Goal: Task Accomplishment & Management: Manage account settings

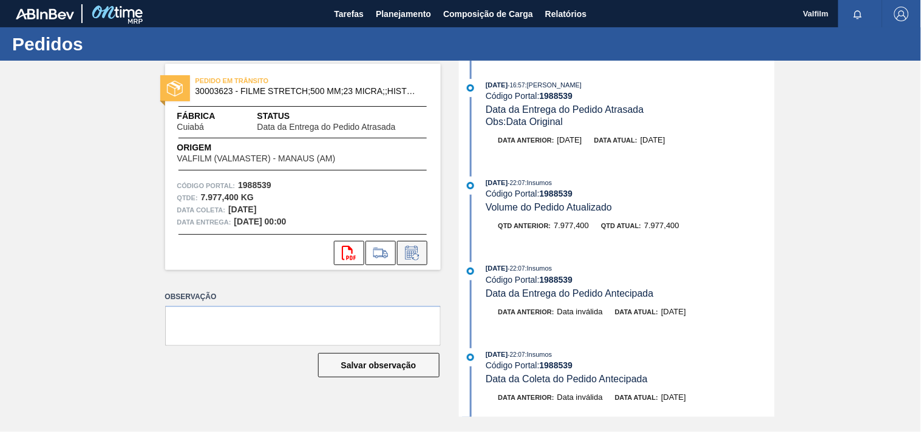
click at [415, 253] on icon at bounding box center [412, 253] width 19 height 15
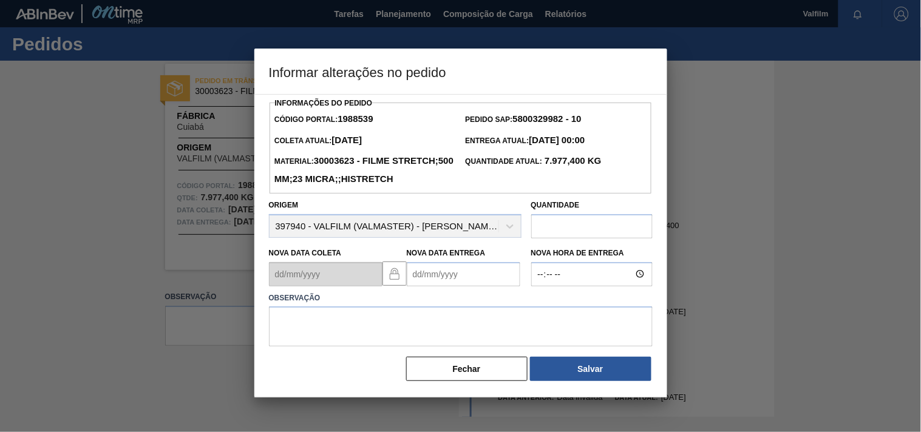
click at [433, 281] on div "Nova Data Entrega" at bounding box center [464, 266] width 114 height 42
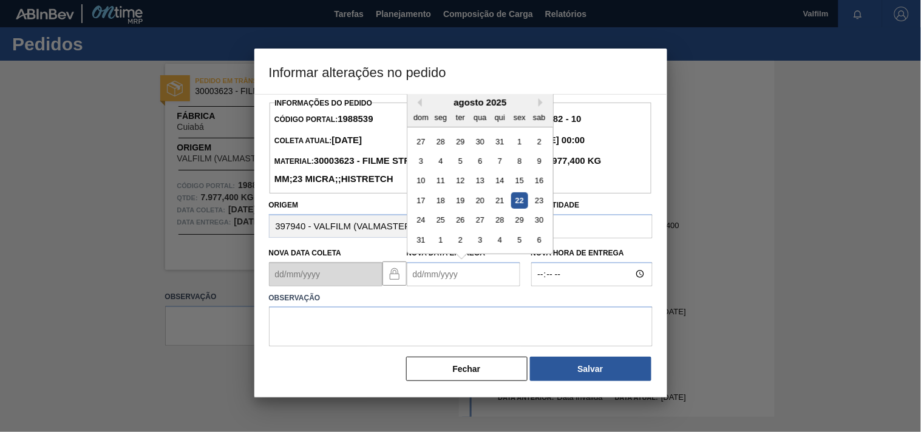
drag, startPoint x: 433, startPoint y: 298, endPoint x: 441, endPoint y: 295, distance: 8.5
click at [441, 287] on Entrega1988539 "Nova Data Entrega" at bounding box center [464, 274] width 114 height 24
drag, startPoint x: 519, startPoint y: 165, endPoint x: 508, endPoint y: 210, distance: 46.1
click at [518, 149] on div "5" at bounding box center [519, 141] width 16 height 16
type Entrega1988539 "05/09/2025"
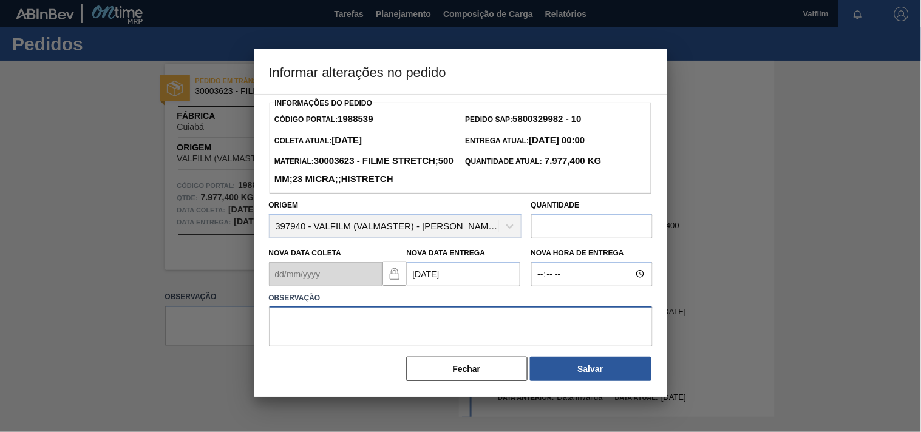
click at [357, 347] on textarea at bounding box center [461, 327] width 384 height 40
type textarea "ajuste enterga - solicitação cliente."
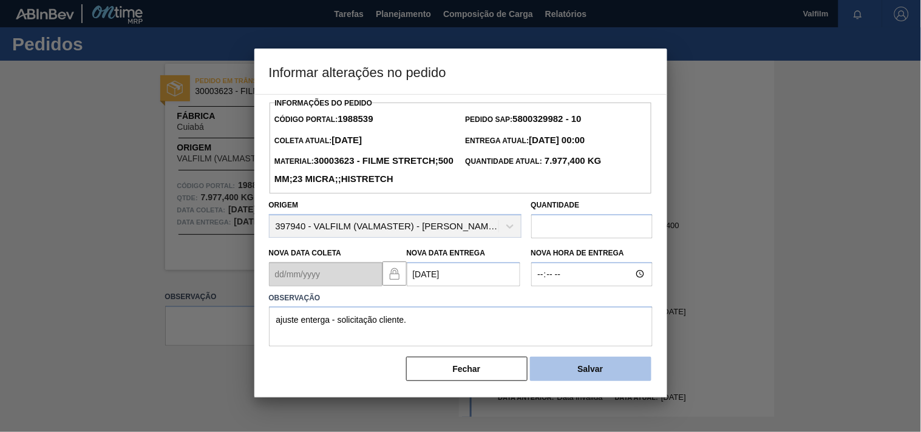
click at [603, 381] on button "Salvar" at bounding box center [590, 369] width 121 height 24
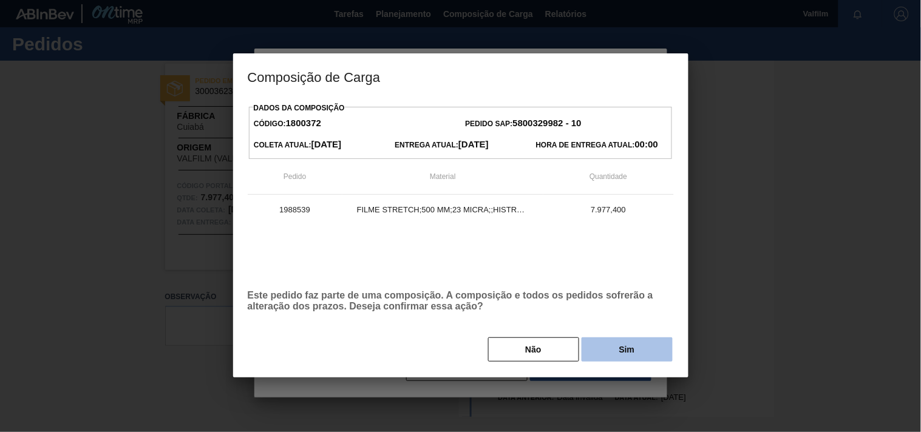
click at [607, 354] on button "Sim" at bounding box center [627, 350] width 91 height 24
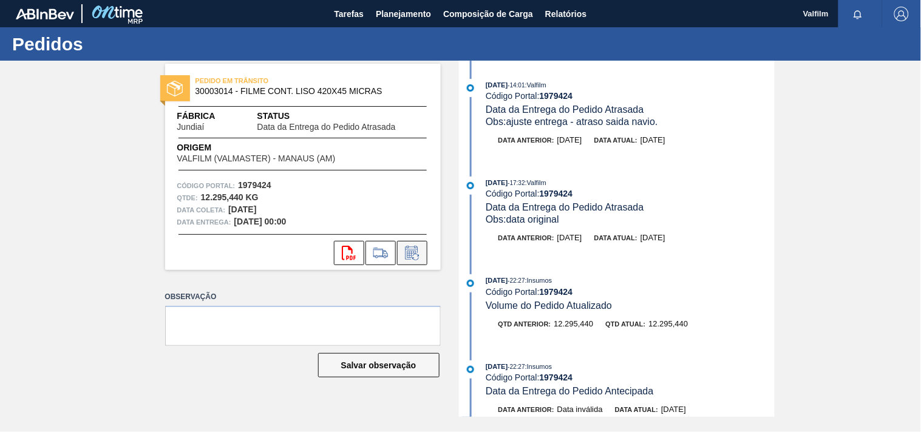
click at [405, 261] on button at bounding box center [412, 253] width 30 height 24
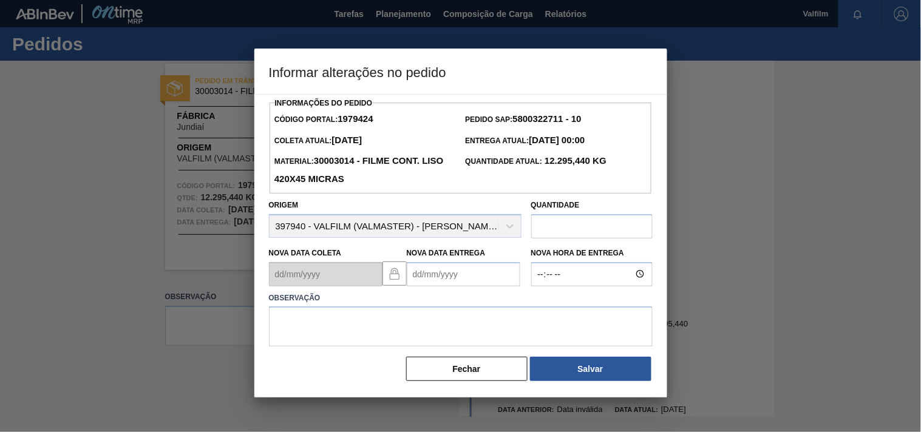
click at [427, 279] on Entrega1979424 "Nova Data Entrega" at bounding box center [464, 274] width 114 height 24
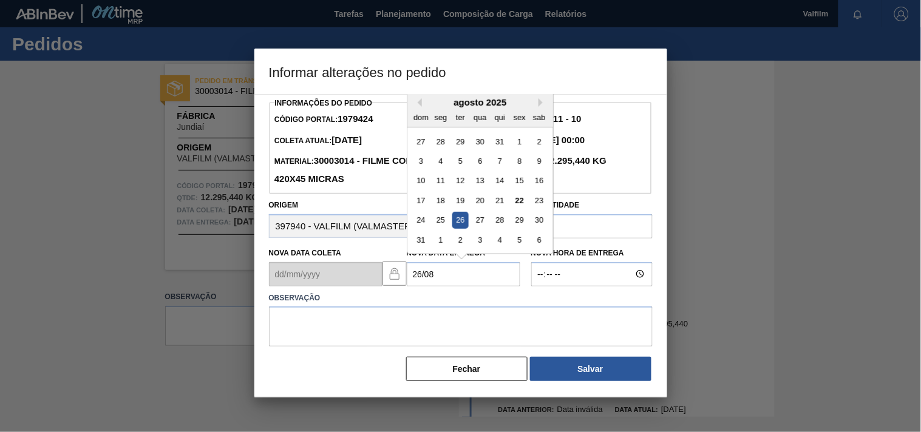
click at [462, 220] on div "26" at bounding box center [460, 220] width 16 height 16
type Entrega1979424 "26/08/2025"
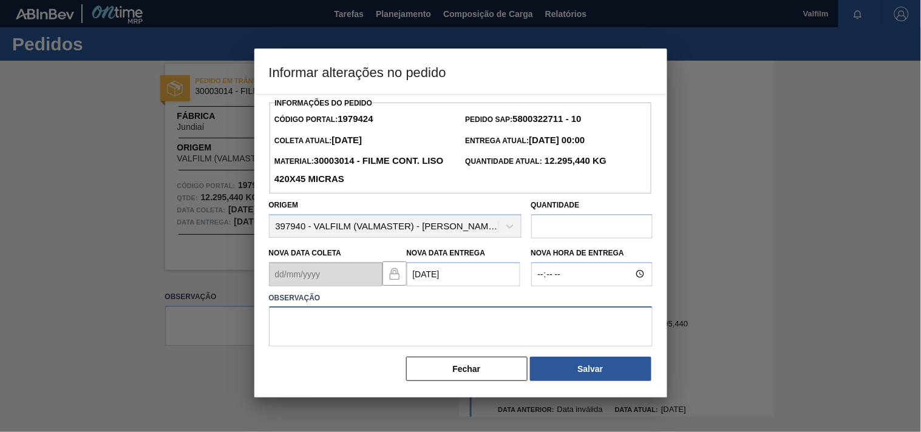
click at [409, 325] on textarea at bounding box center [461, 327] width 384 height 40
type textarea "ajuste entrega - falha embarque."
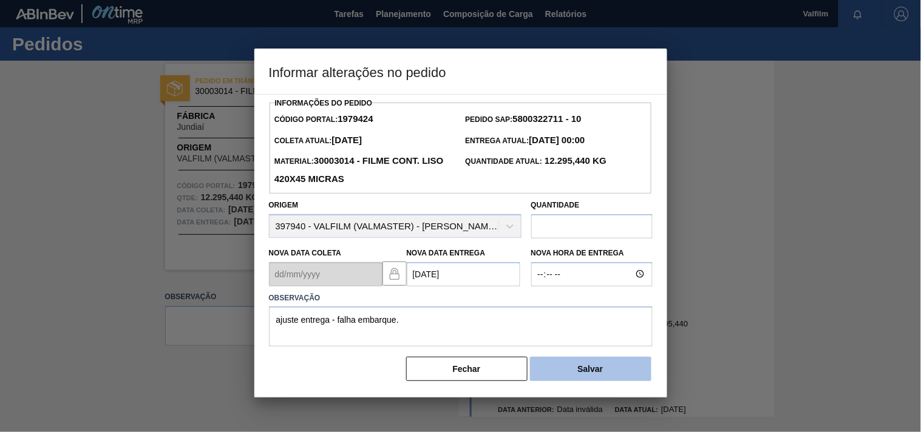
click at [588, 373] on button "Salvar" at bounding box center [590, 369] width 121 height 24
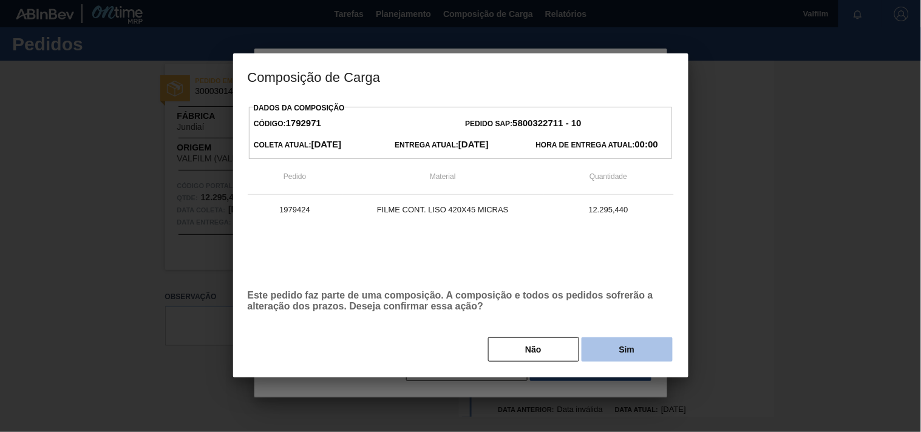
click at [615, 356] on button "Sim" at bounding box center [627, 350] width 91 height 24
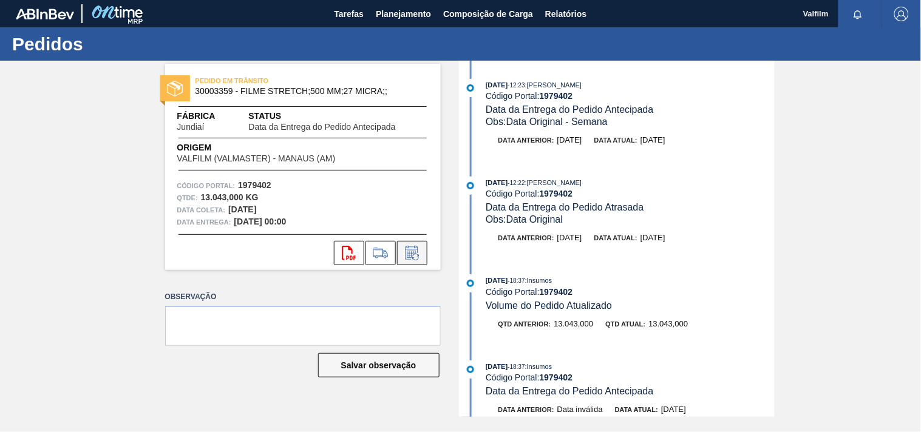
click at [412, 261] on button at bounding box center [412, 253] width 30 height 24
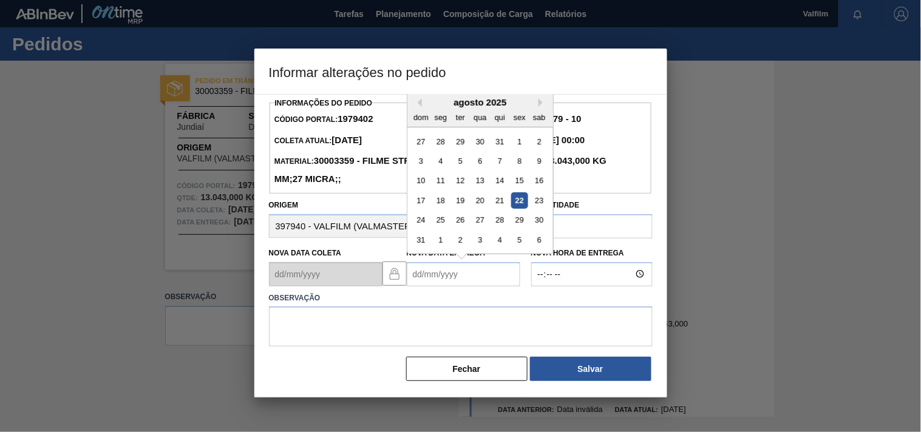
click at [428, 274] on Entrega1979402 "Nova Data Entrega" at bounding box center [464, 274] width 114 height 24
click at [466, 225] on div "26" at bounding box center [460, 220] width 16 height 16
type Entrega1979402 "26/08/2025"
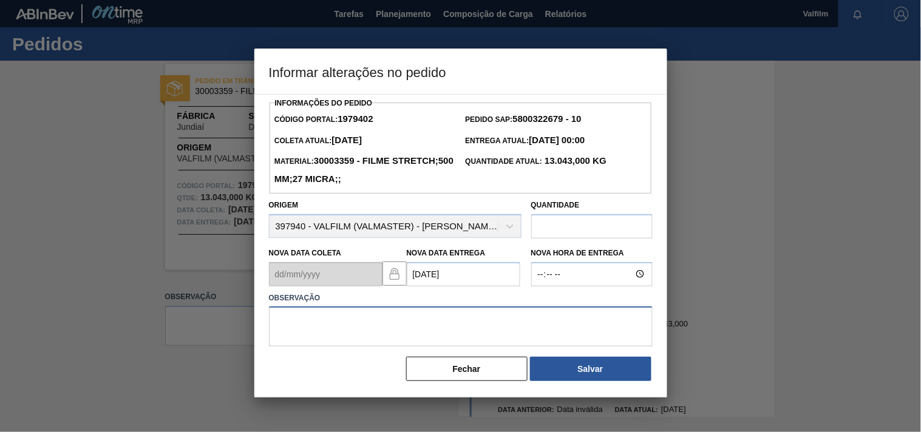
click at [381, 332] on textarea at bounding box center [461, 327] width 384 height 40
type textarea "ajsute entrega - otimização card / veiculo."
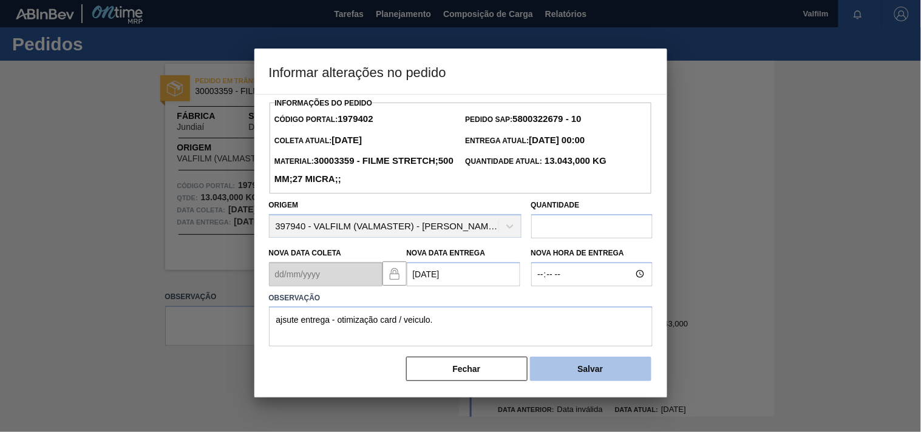
click at [564, 363] on button "Salvar" at bounding box center [590, 369] width 121 height 24
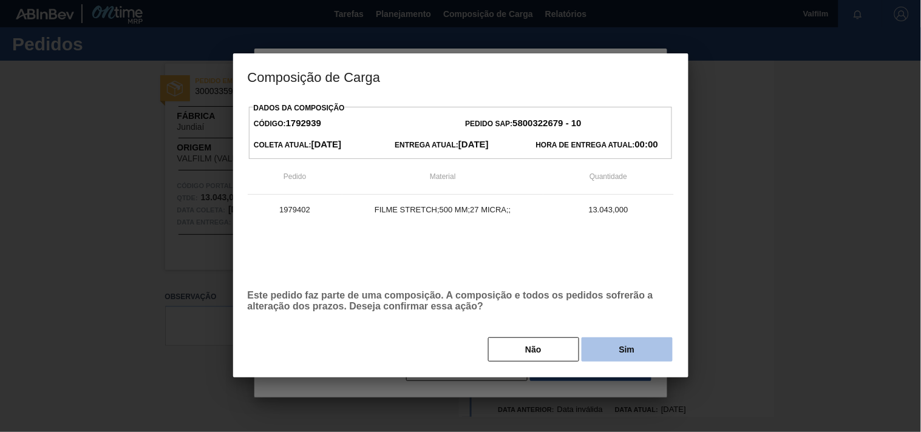
click at [626, 348] on button "Sim" at bounding box center [627, 350] width 91 height 24
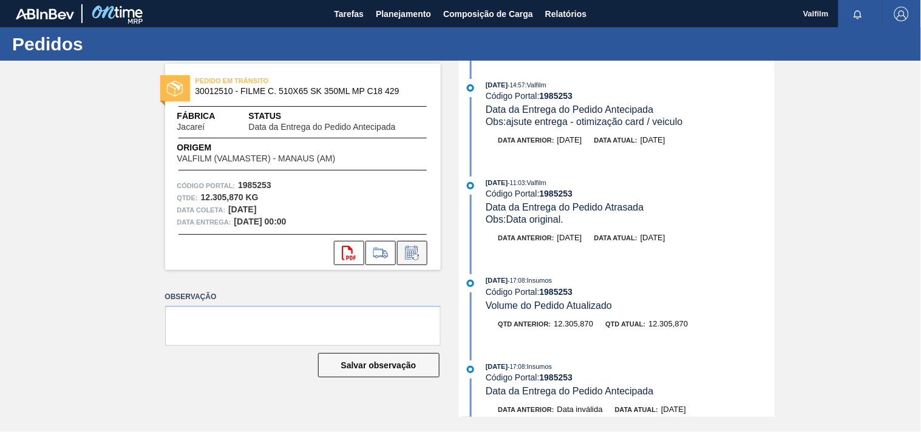
click at [413, 256] on icon at bounding box center [415, 257] width 7 height 7
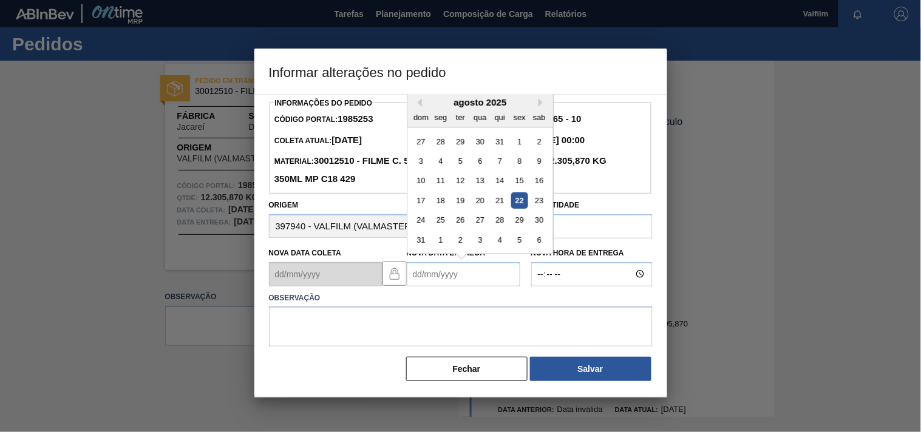
click at [457, 270] on Entrega1985253 "Nova Data Entrega" at bounding box center [464, 274] width 114 height 24
type Entrega1985253 "2"
drag, startPoint x: 477, startPoint y: 227, endPoint x: 465, endPoint y: 242, distance: 19.0
click at [478, 227] on div "27" at bounding box center [480, 220] width 16 height 16
type Entrega1985253 "[DATE]"
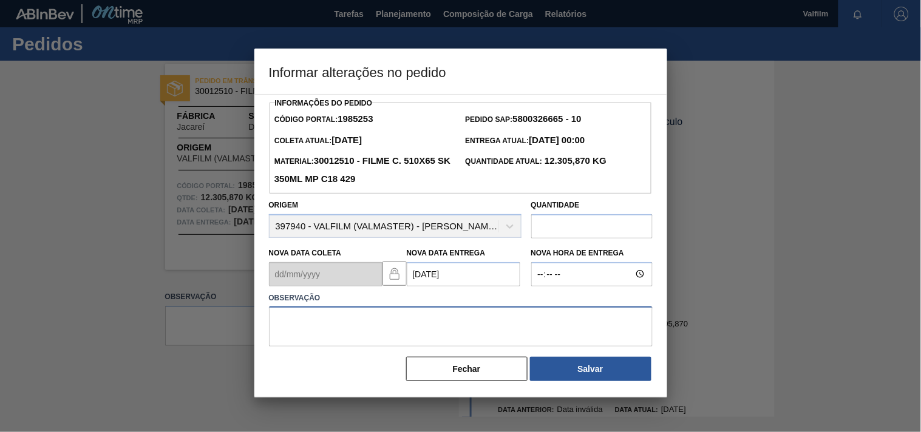
click at [360, 324] on textarea at bounding box center [461, 327] width 384 height 40
click at [292, 325] on textarea "ajsute entrega - solicitação cliente." at bounding box center [461, 327] width 384 height 40
click at [471, 335] on textarea "ajuste entrega - solicitação cliente." at bounding box center [461, 327] width 384 height 40
type textarea "ajuste entrega - solicitação cliente."
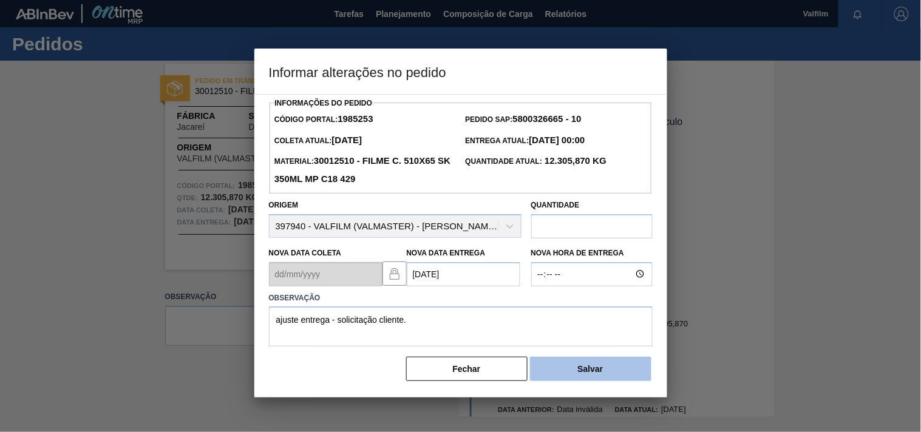
click at [594, 374] on button "Salvar" at bounding box center [590, 369] width 121 height 24
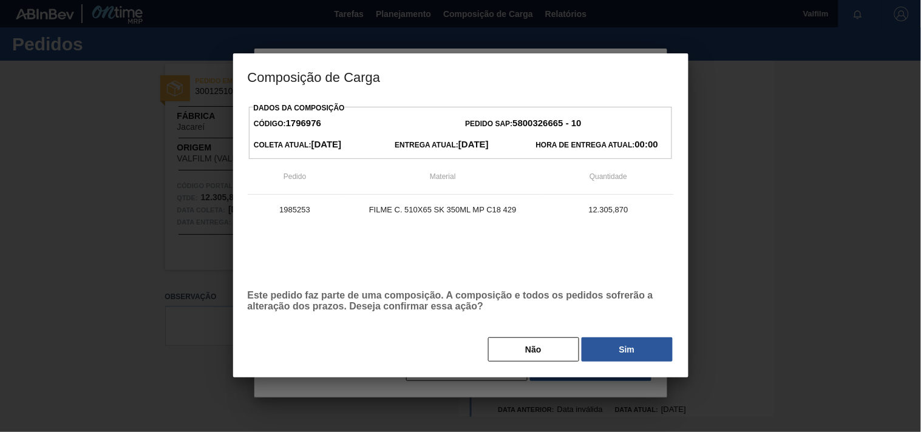
click at [636, 348] on button "Sim" at bounding box center [627, 350] width 91 height 24
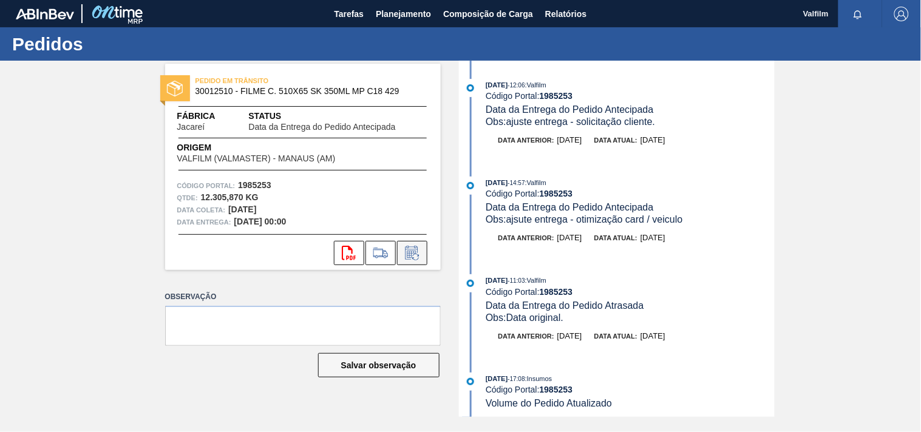
click at [412, 257] on icon at bounding box center [412, 253] width 19 height 15
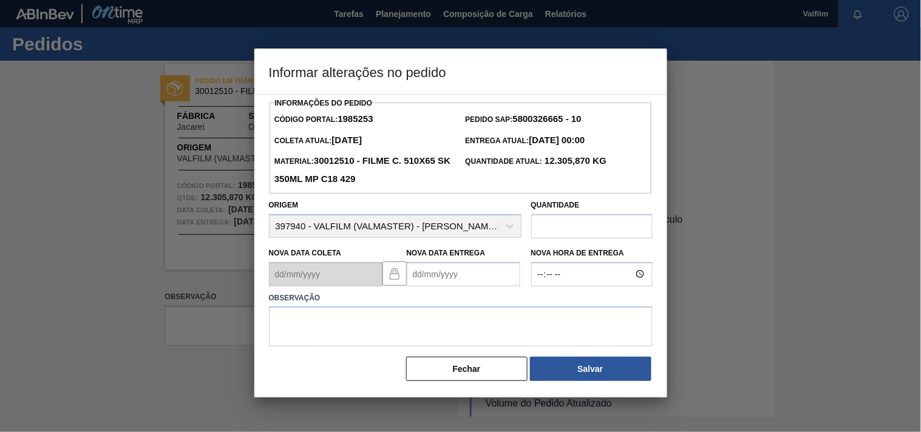
click at [428, 277] on Entrega1985253 "Nova Data Entrega" at bounding box center [464, 274] width 114 height 24
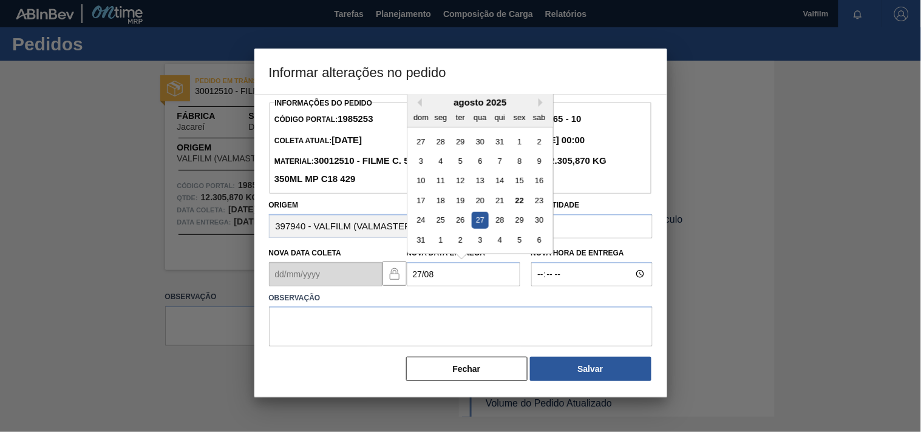
type Entrega1985253 "[DATE]"
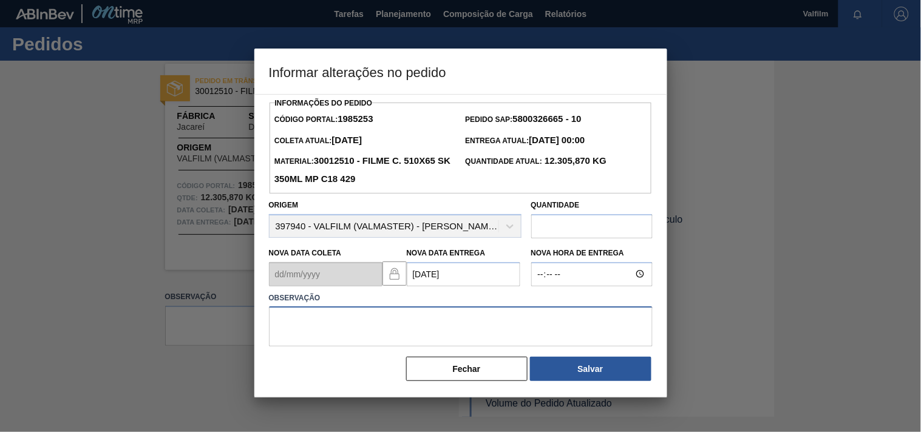
click at [359, 329] on textarea at bounding box center [461, 327] width 384 height 40
type textarea "ajuste entrega - solicitação cliente"
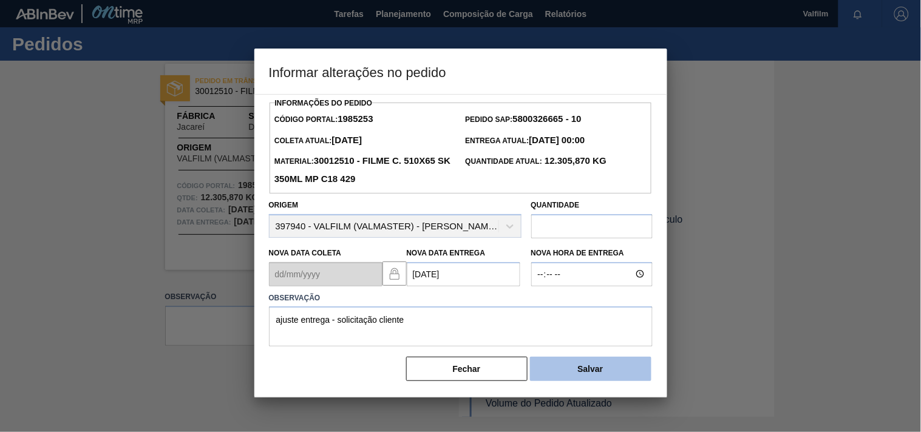
click at [574, 378] on button "Salvar" at bounding box center [590, 369] width 121 height 24
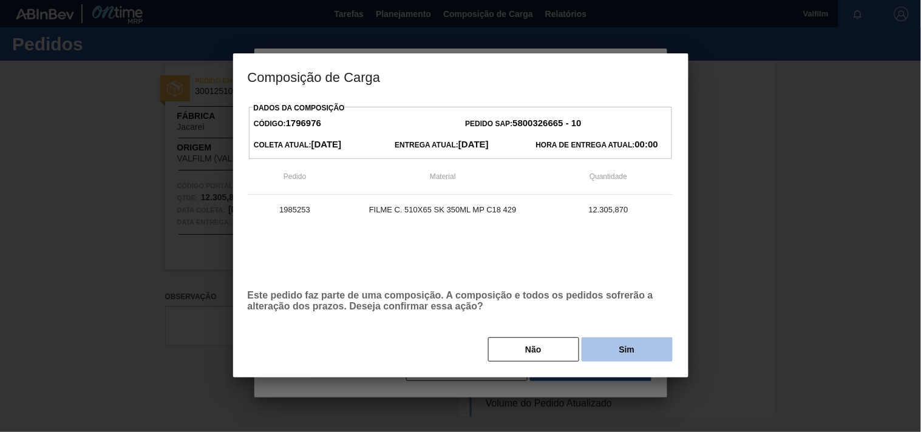
click at [610, 350] on button "Sim" at bounding box center [627, 350] width 91 height 24
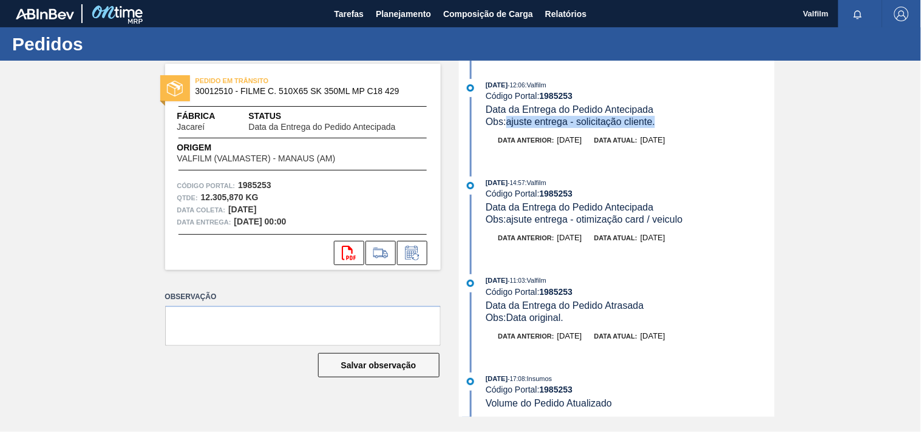
drag, startPoint x: 519, startPoint y: 125, endPoint x: 669, endPoint y: 129, distance: 149.5
click at [669, 129] on div "22/08/2025 - 12:06 : Valfilm Código Portal: 1985253 Data da Entrega do Pedido A…" at bounding box center [618, 119] width 313 height 80
copy span "ajuste entrega - solicitação cliente."
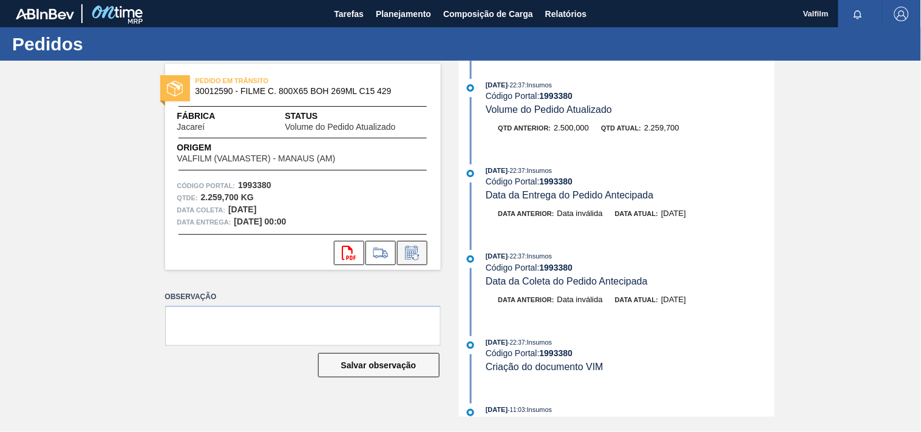
click at [420, 256] on icon at bounding box center [412, 253] width 19 height 15
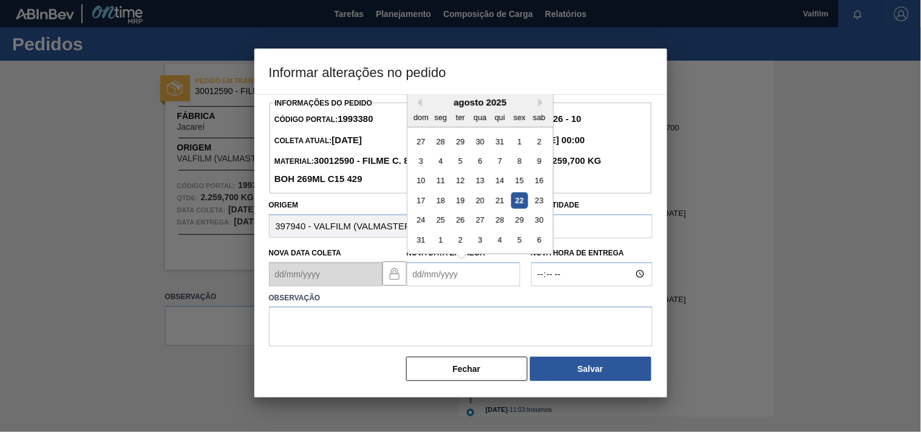
click at [426, 276] on Entrega1993380 "Nova Data Entrega" at bounding box center [464, 274] width 114 height 24
click at [484, 223] on div "27" at bounding box center [480, 220] width 16 height 16
type Entrega1993380 "[DATE]"
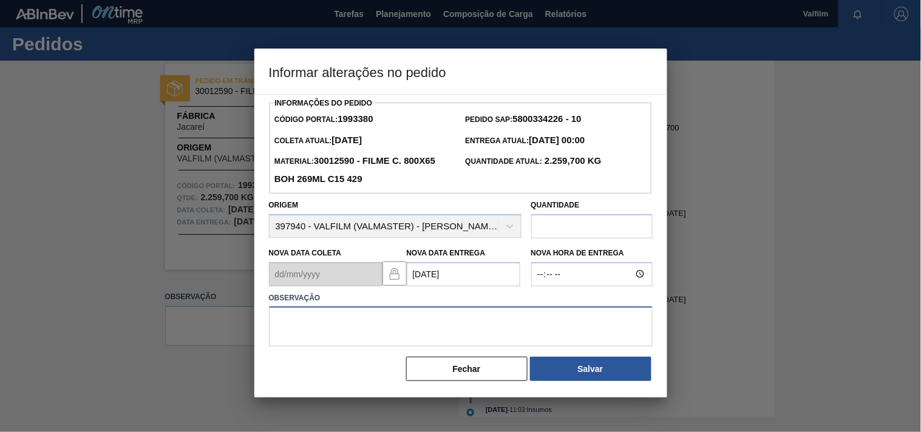
click at [320, 339] on textarea at bounding box center [461, 327] width 384 height 40
paste textarea "ajuste entrega - solicitação cliente."
type textarea "ajuste entrega - solicitação cliente."
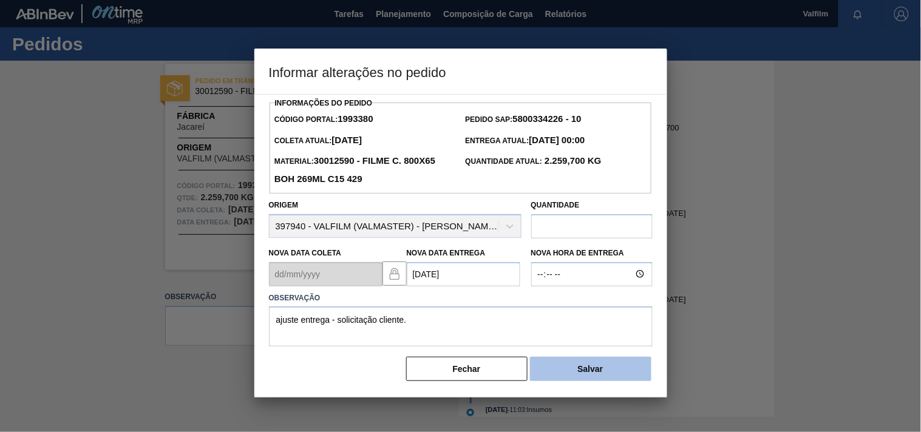
click at [590, 375] on button "Salvar" at bounding box center [590, 369] width 121 height 24
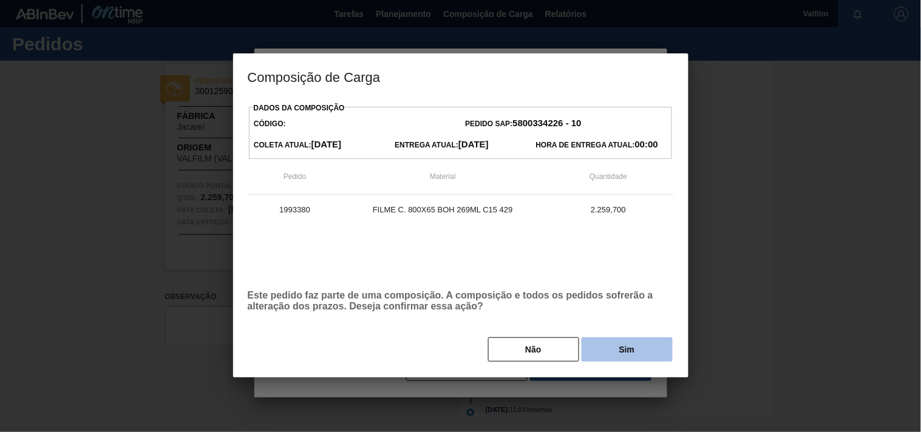
click at [601, 345] on button "Sim" at bounding box center [627, 350] width 91 height 24
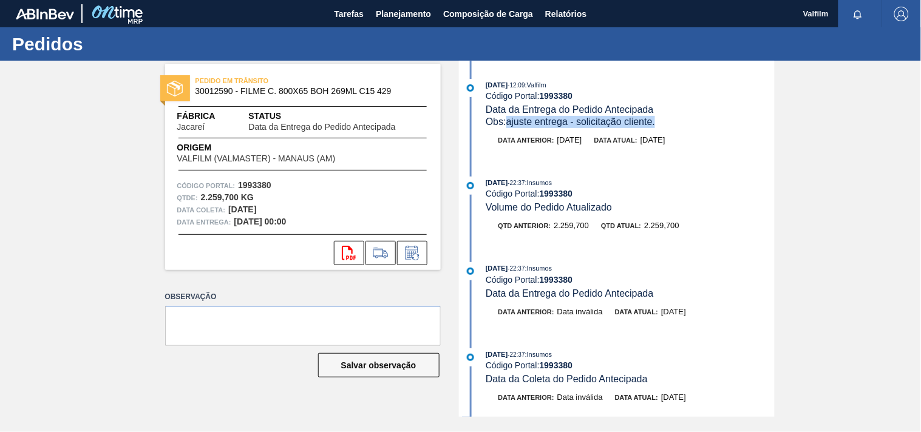
drag, startPoint x: 668, startPoint y: 121, endPoint x: 508, endPoint y: 131, distance: 160.7
click at [508, 130] on div "22/08/2025 - 12:09 : Valfilm Código Portal: 1993380 Data da Entrega do Pedido A…" at bounding box center [618, 119] width 313 height 80
copy span "ajuste entrega - solicitação cliente."
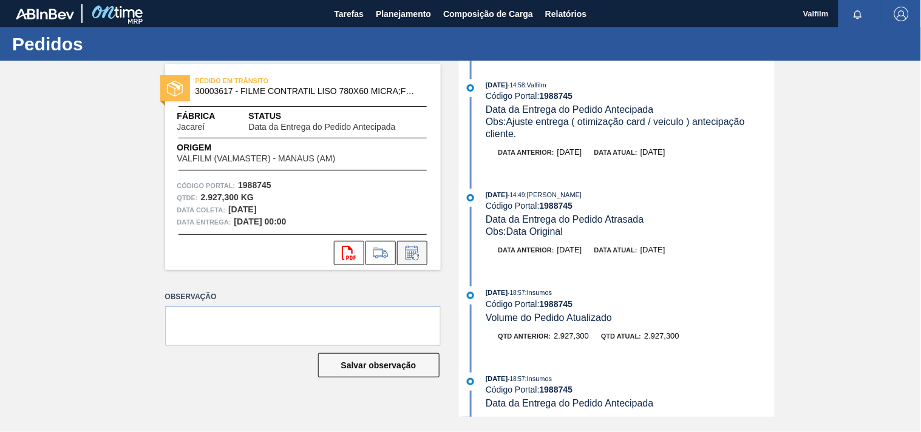
click at [403, 254] on icon at bounding box center [412, 253] width 19 height 15
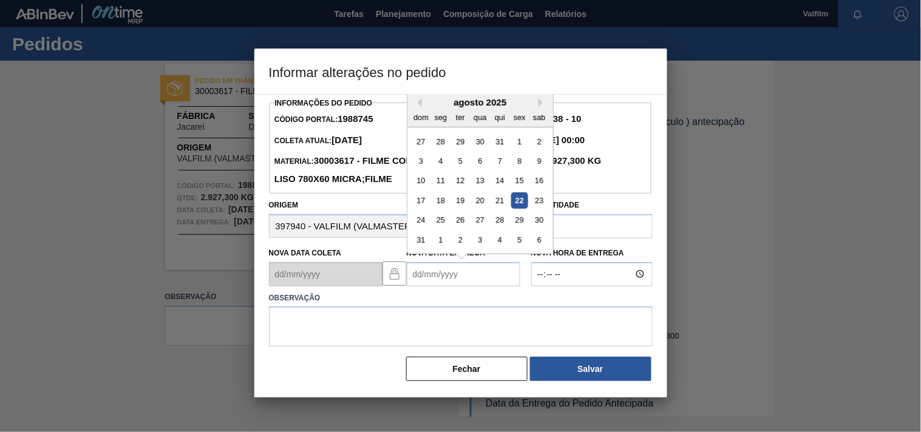
click at [425, 287] on Entrega1988745 "Nova Data Entrega" at bounding box center [464, 274] width 114 height 24
click at [484, 228] on div "27" at bounding box center [480, 220] width 16 height 16
type Entrega1988745 "[DATE]"
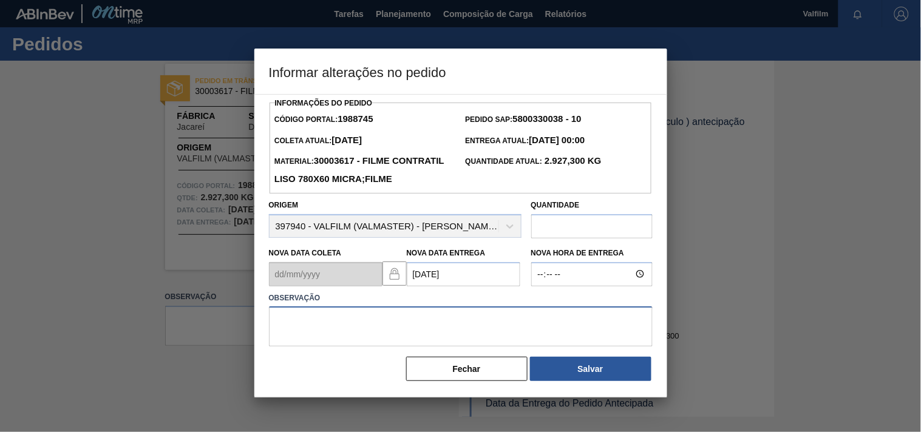
click at [355, 337] on textarea at bounding box center [461, 327] width 384 height 40
paste textarea "ajuste entrega - solicitação cliente."
type textarea "ajuste entrega - solicitação cliente."
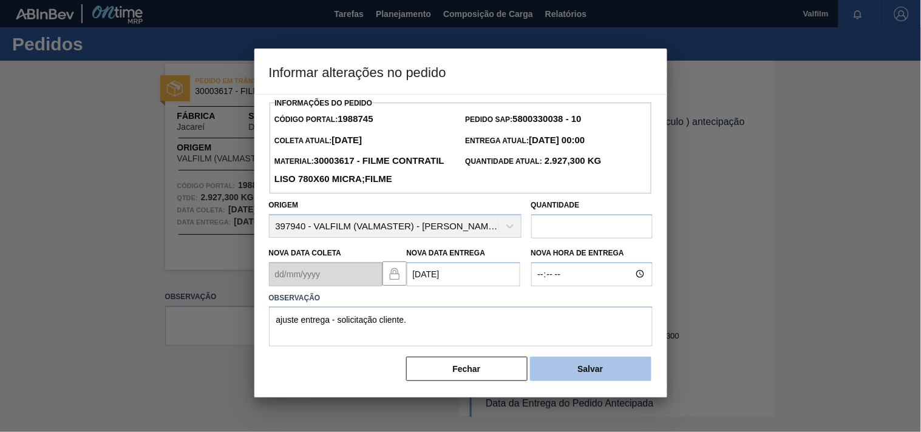
click at [573, 381] on button "Salvar" at bounding box center [590, 369] width 121 height 24
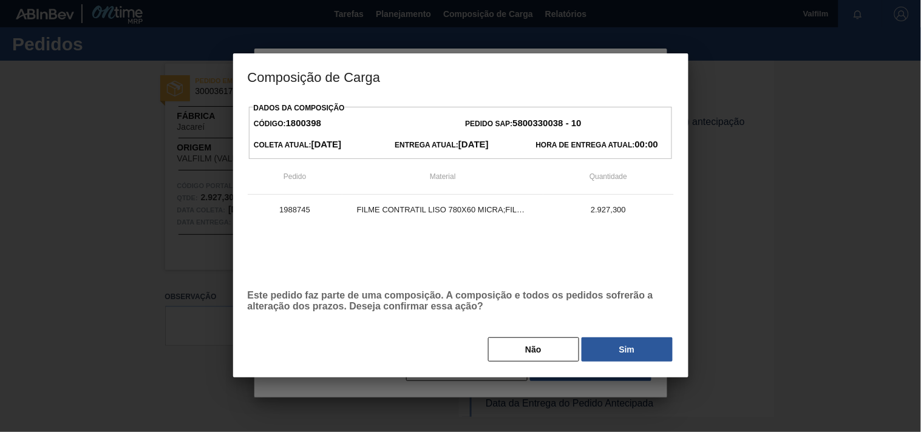
click at [591, 358] on button "Sim" at bounding box center [627, 350] width 91 height 24
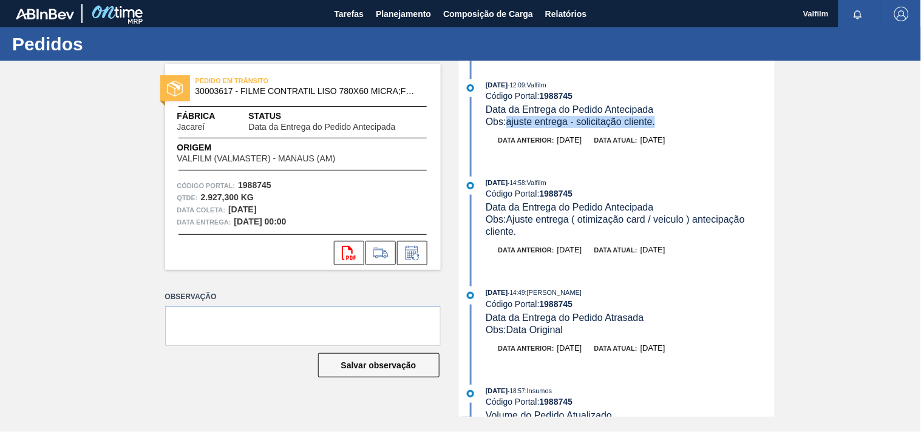
drag, startPoint x: 511, startPoint y: 125, endPoint x: 669, endPoint y: 117, distance: 158.7
click at [669, 117] on div "Obs: ajuste entrega - solicitação cliente." at bounding box center [630, 122] width 289 height 12
copy span "ajuste entrega - solicitação cliente."
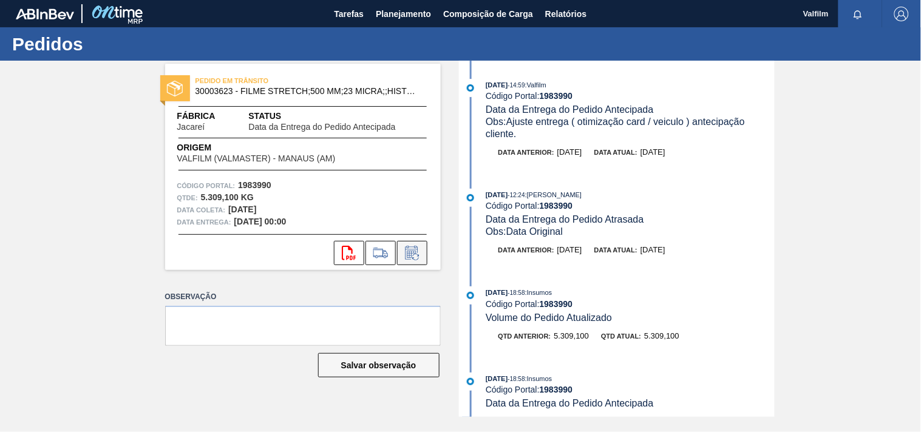
click at [410, 259] on icon at bounding box center [412, 253] width 19 height 15
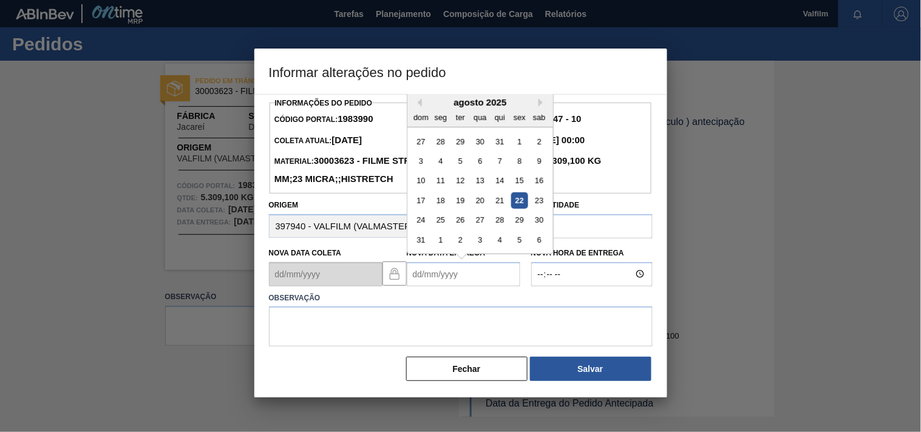
click at [429, 287] on Entrega1983990 "Nova Data Entrega" at bounding box center [464, 274] width 114 height 24
drag, startPoint x: 481, startPoint y: 245, endPoint x: 478, endPoint y: 253, distance: 8.5
click at [481, 228] on div "27" at bounding box center [480, 220] width 16 height 16
type Entrega1983990 "[DATE]"
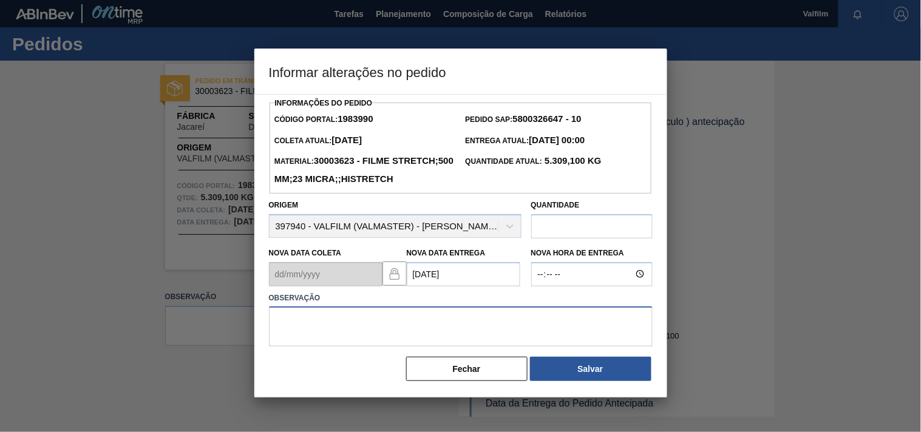
drag, startPoint x: 324, startPoint y: 350, endPoint x: 423, endPoint y: 351, distance: 99.0
click at [325, 347] on textarea at bounding box center [461, 327] width 384 height 40
paste textarea "ajuste entrega - solicitação cliente."
type textarea "ajuste entrega - solicitação cliente."
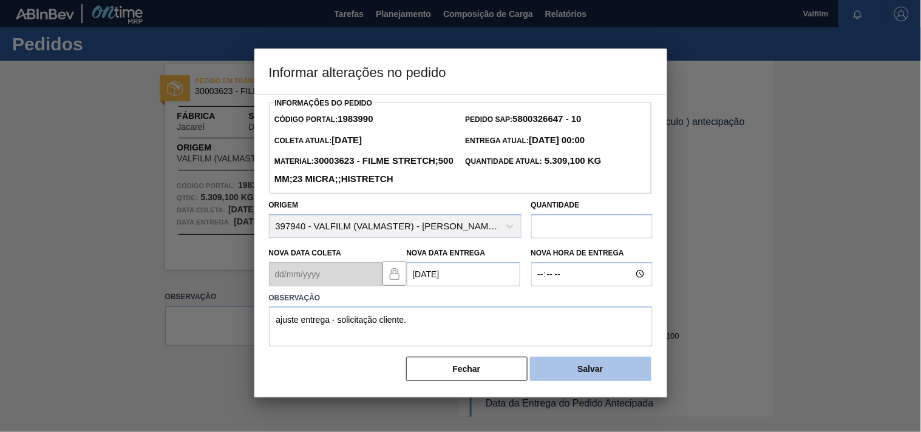
click at [584, 381] on button "Salvar" at bounding box center [590, 369] width 121 height 24
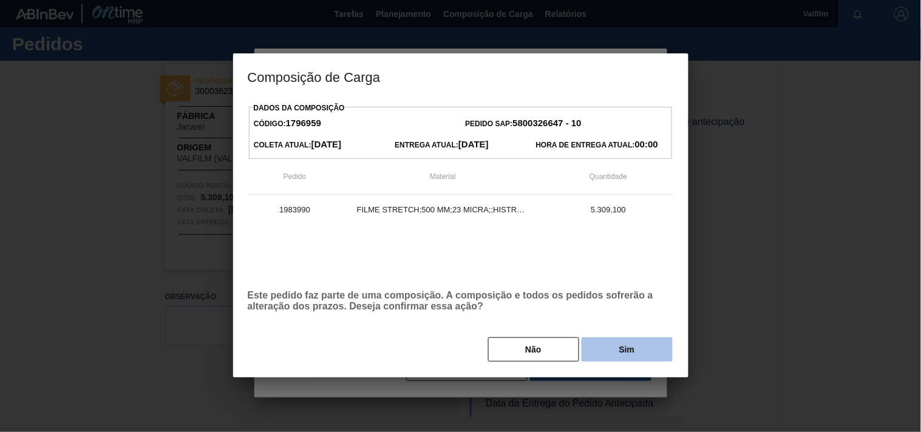
click at [602, 353] on button "Sim" at bounding box center [627, 350] width 91 height 24
